Goal: Information Seeking & Learning: Learn about a topic

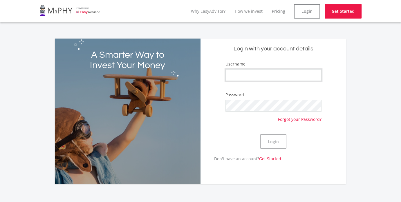
click at [298, 76] on input "Username" at bounding box center [273, 75] width 96 height 12
click at [255, 12] on link "How we invest" at bounding box center [249, 11] width 28 height 6
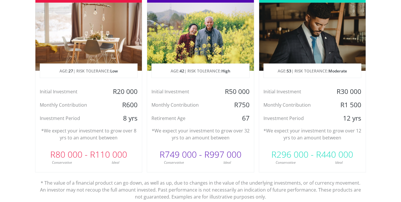
scroll to position [272, 0]
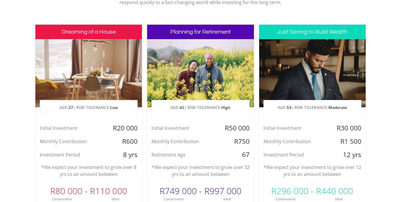
click at [293, 69] on div at bounding box center [312, 73] width 107 height 68
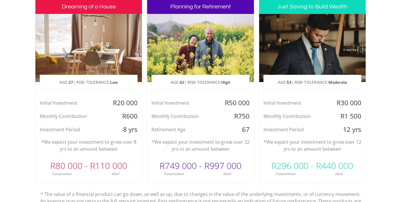
scroll to position [297, 0]
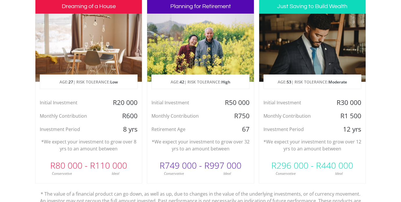
click at [78, 78] on p "AGE: [DEMOGRAPHIC_DATA] | RISK TOLERANCE: Low" at bounding box center [88, 82] width 97 height 15
click at [65, 156] on div "Dreaming of a House AGE: [DEMOGRAPHIC_DATA] | RISK TOLERANCE: Low Initial Inves…" at bounding box center [88, 91] width 107 height 185
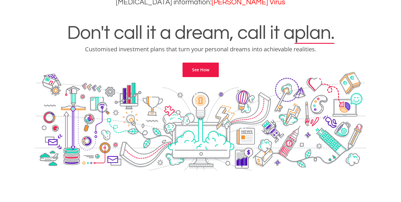
scroll to position [0, 0]
